Goal: Task Accomplishment & Management: Manage account settings

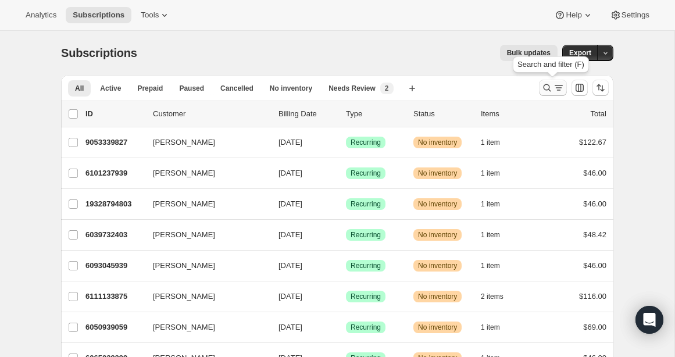
click at [549, 87] on icon "Search and filter results" at bounding box center [547, 88] width 12 height 12
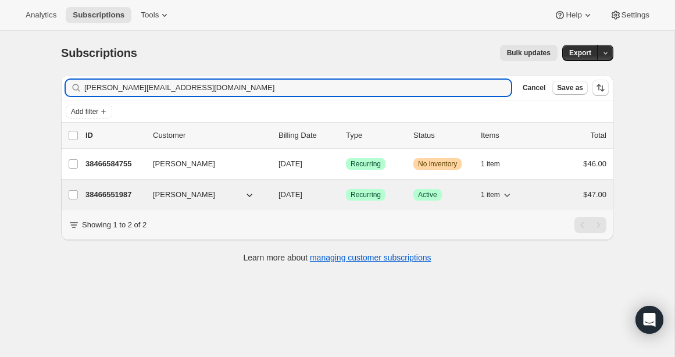
type input "[PERSON_NAME][EMAIL_ADDRESS][DOMAIN_NAME]"
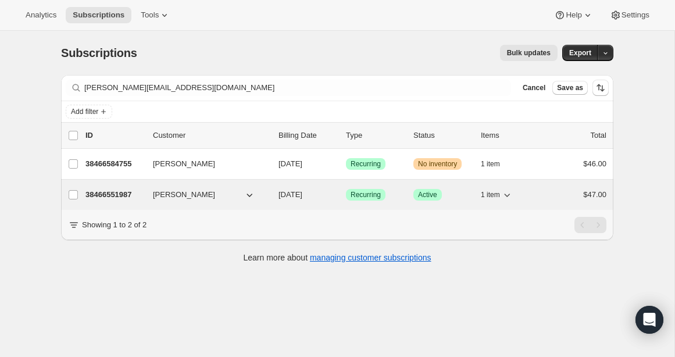
click at [110, 194] on p "38466551987" at bounding box center [114, 195] width 58 height 12
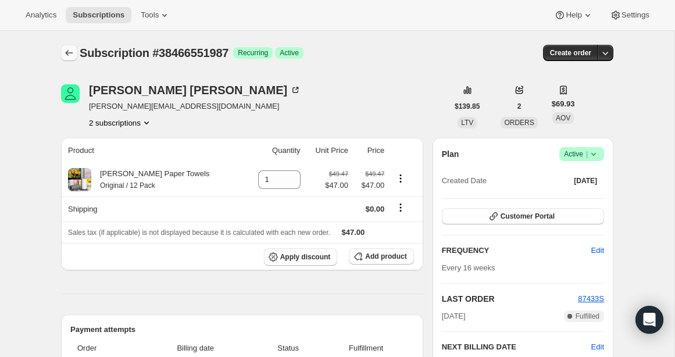
click at [65, 50] on icon "Subscriptions" at bounding box center [69, 53] width 12 height 12
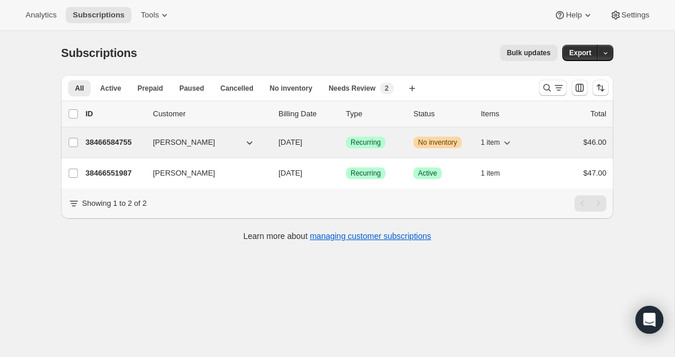
click at [128, 140] on p "38466584755" at bounding box center [114, 143] width 58 height 12
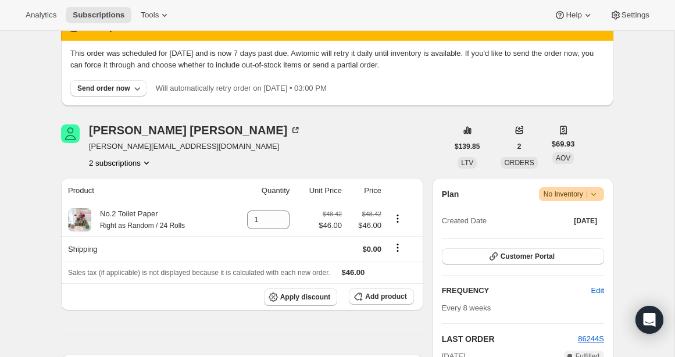
scroll to position [97, 0]
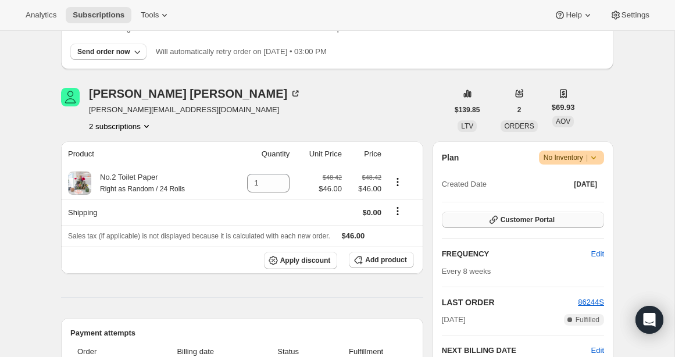
click at [527, 223] on span "Customer Portal" at bounding box center [528, 219] width 54 height 9
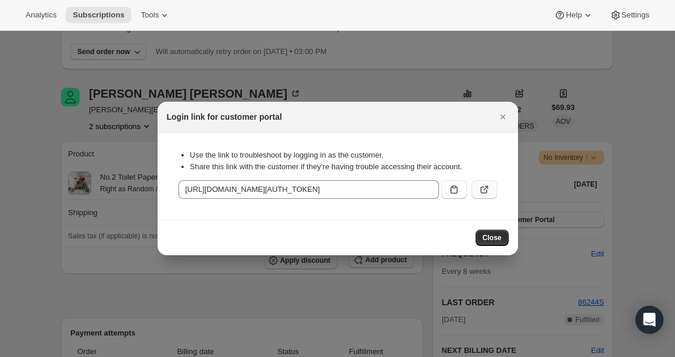
click at [481, 189] on icon ":rg0:" at bounding box center [483, 190] width 7 height 7
click at [499, 115] on icon "Close" at bounding box center [503, 117] width 12 height 12
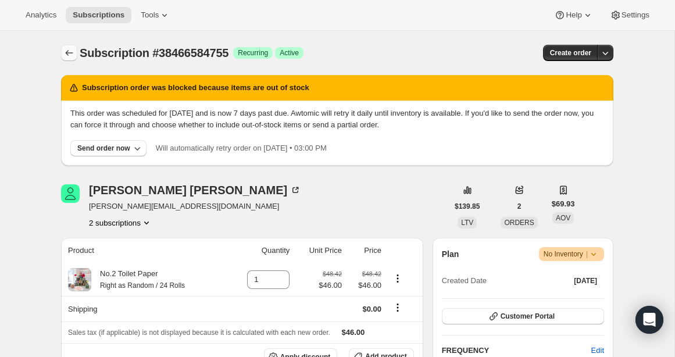
click at [67, 52] on icon "Subscriptions" at bounding box center [70, 53] width 8 height 6
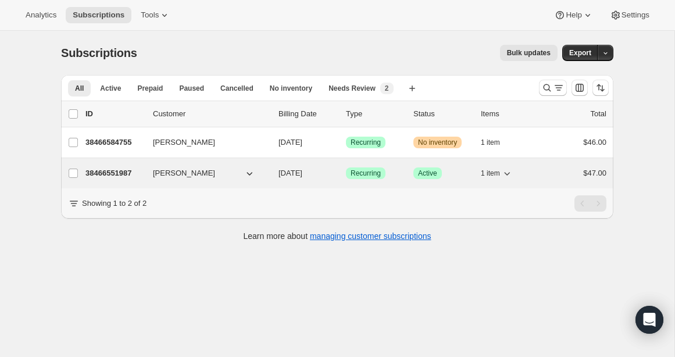
click at [115, 173] on p "38466551987" at bounding box center [114, 173] width 58 height 12
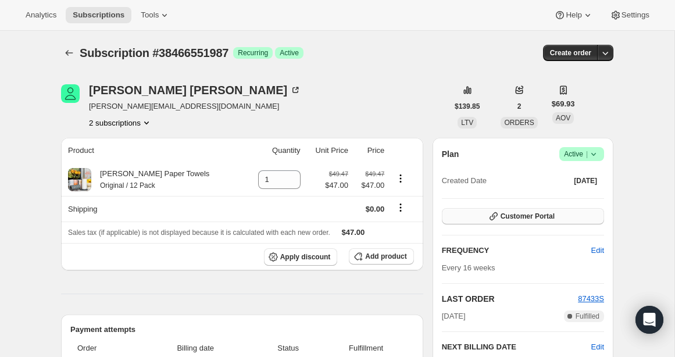
click at [552, 216] on span "Customer Portal" at bounding box center [528, 216] width 54 height 9
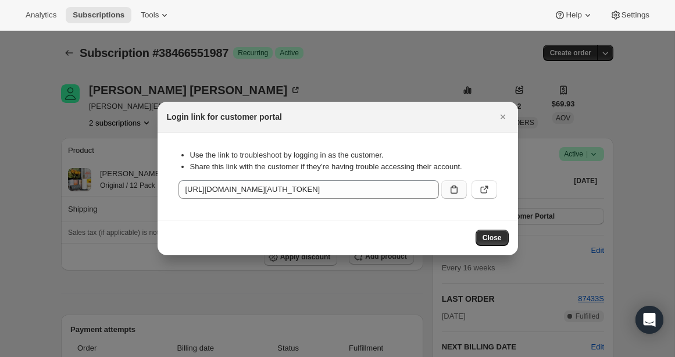
click at [455, 186] on icon ":rjv:" at bounding box center [454, 190] width 12 height 12
click at [484, 184] on icon ":rjv:" at bounding box center [485, 190] width 12 height 12
click at [456, 192] on icon ":rjv:" at bounding box center [454, 189] width 7 height 8
click at [503, 117] on icon "Close" at bounding box center [502, 117] width 5 height 5
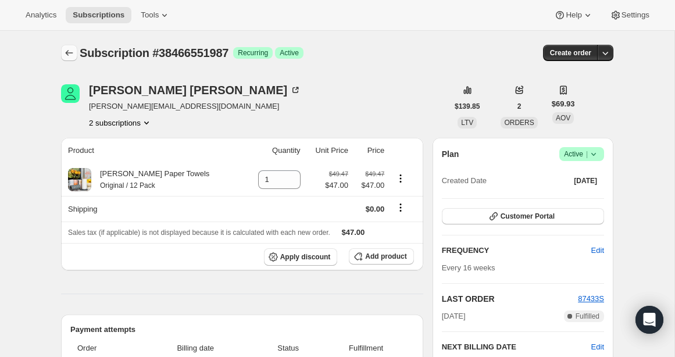
click at [63, 52] on icon "Subscriptions" at bounding box center [69, 53] width 12 height 12
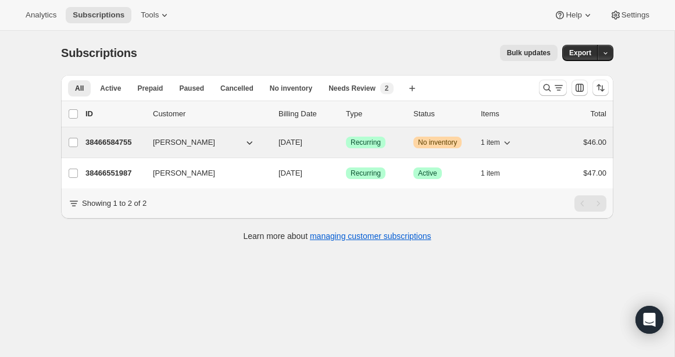
click at [118, 145] on p "38466584755" at bounding box center [114, 143] width 58 height 12
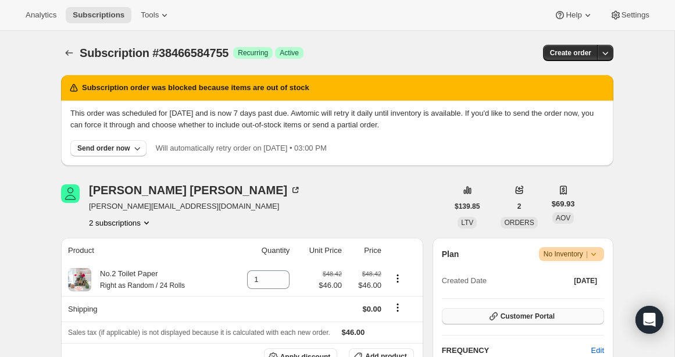
click at [516, 318] on span "Customer Portal" at bounding box center [528, 316] width 54 height 9
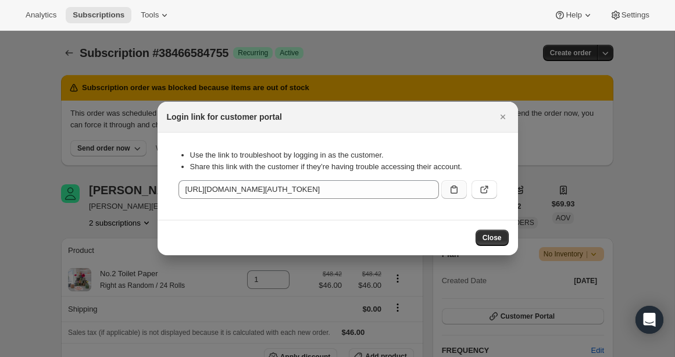
click at [456, 188] on icon ":rnq:" at bounding box center [454, 189] width 7 height 8
click at [504, 116] on icon "Close" at bounding box center [502, 117] width 5 height 5
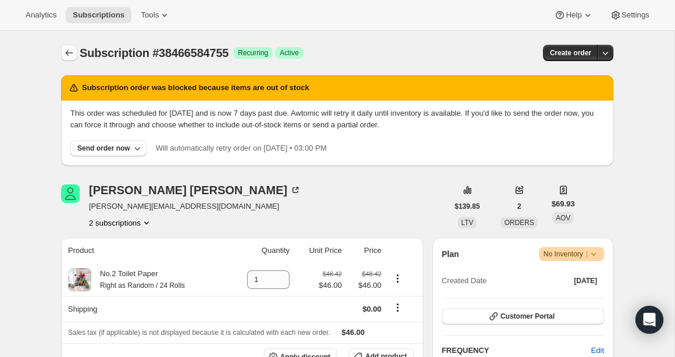
click at [69, 51] on icon "Subscriptions" at bounding box center [69, 53] width 12 height 12
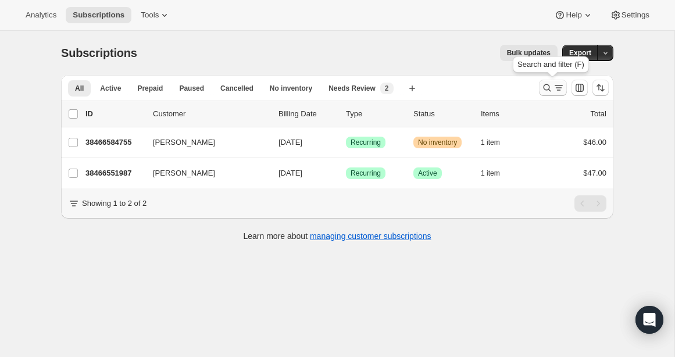
click at [555, 88] on icon "Search and filter results" at bounding box center [559, 88] width 12 height 12
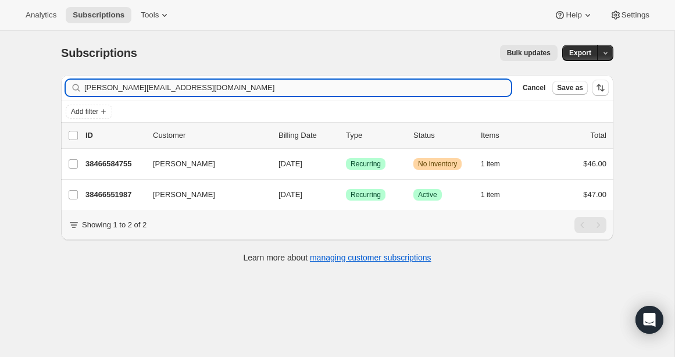
click at [215, 88] on input "[PERSON_NAME][EMAIL_ADDRESS][DOMAIN_NAME]" at bounding box center [297, 88] width 427 height 16
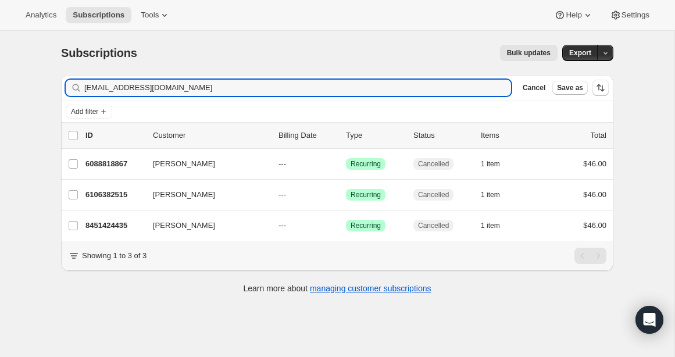
type input "[EMAIL_ADDRESS][DOMAIN_NAME]"
